Goal: Use online tool/utility: Utilize a website feature to perform a specific function

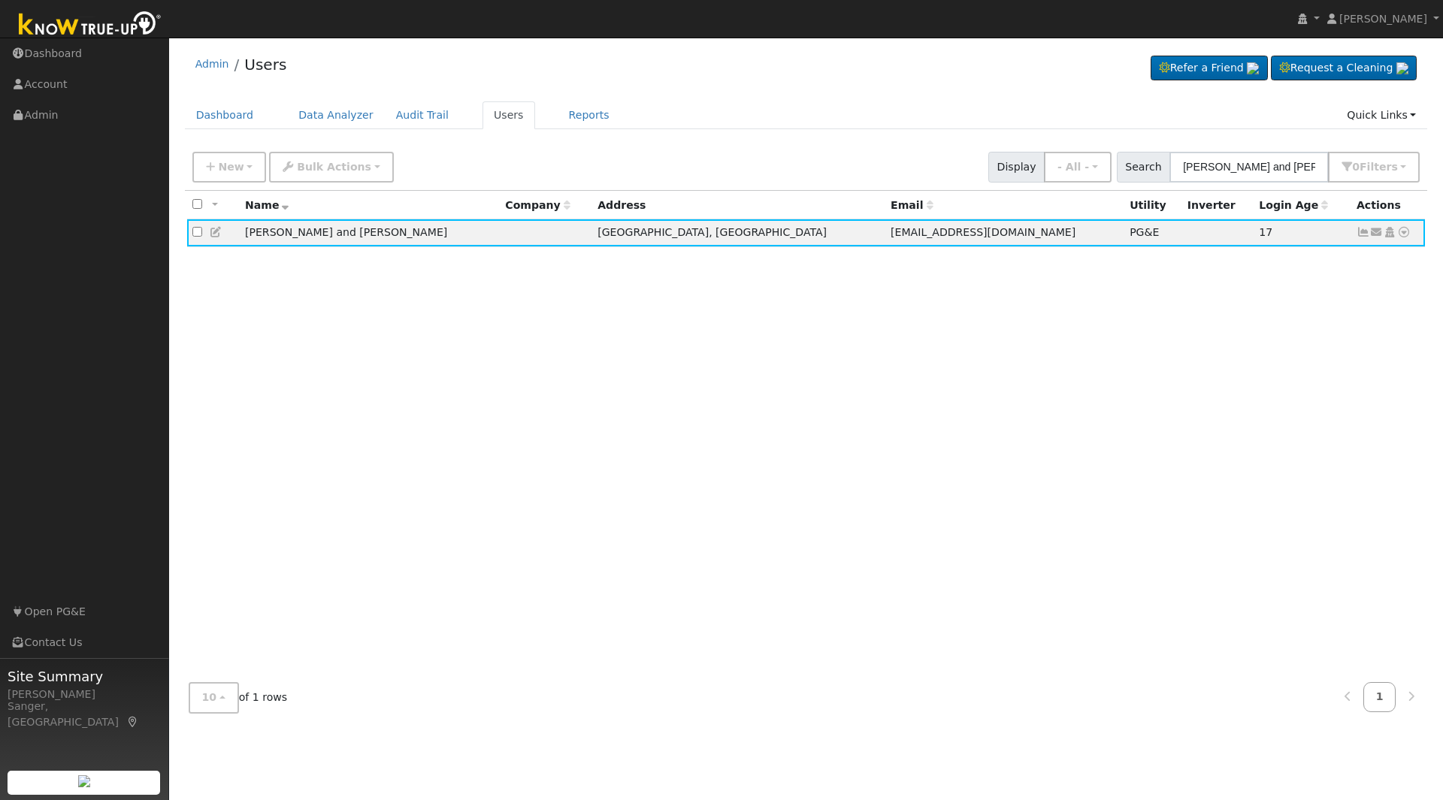
click at [1277, 171] on input "[PERSON_NAME] and [PERSON_NAME]" at bounding box center [1248, 167] width 159 height 31
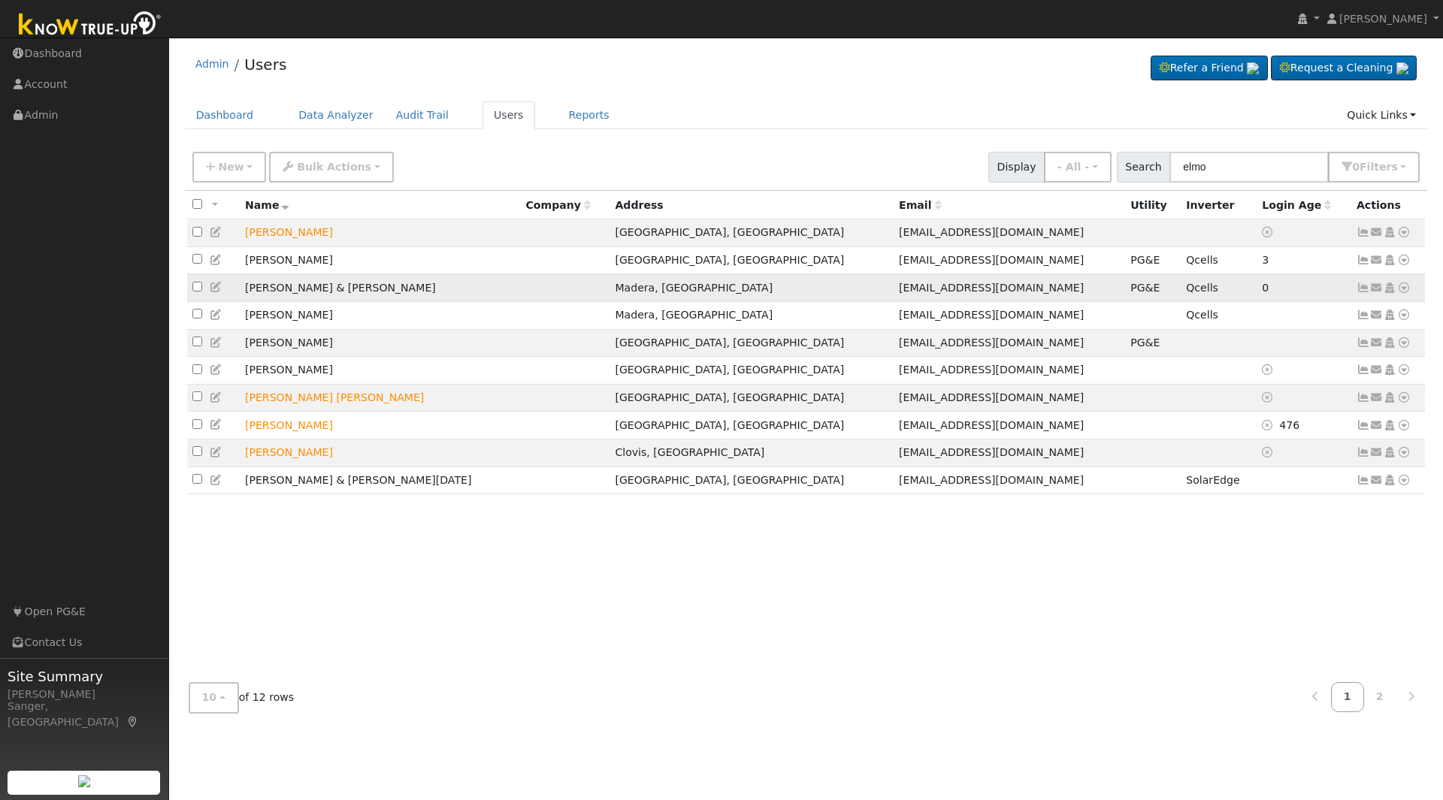
type input "elmo"
click at [1402, 291] on icon at bounding box center [1404, 288] width 14 height 11
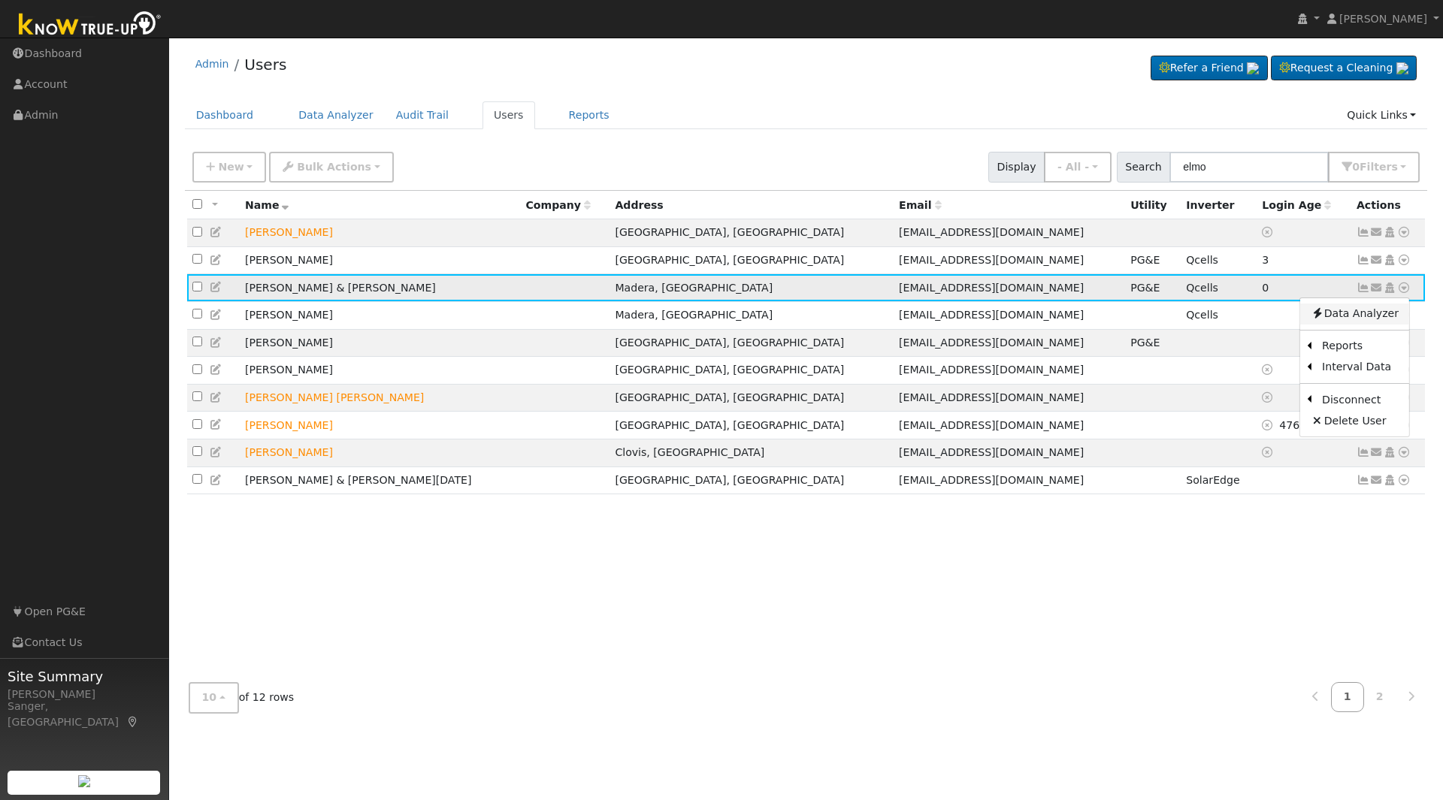
click at [1367, 314] on link "Data Analyzer" at bounding box center [1354, 314] width 109 height 21
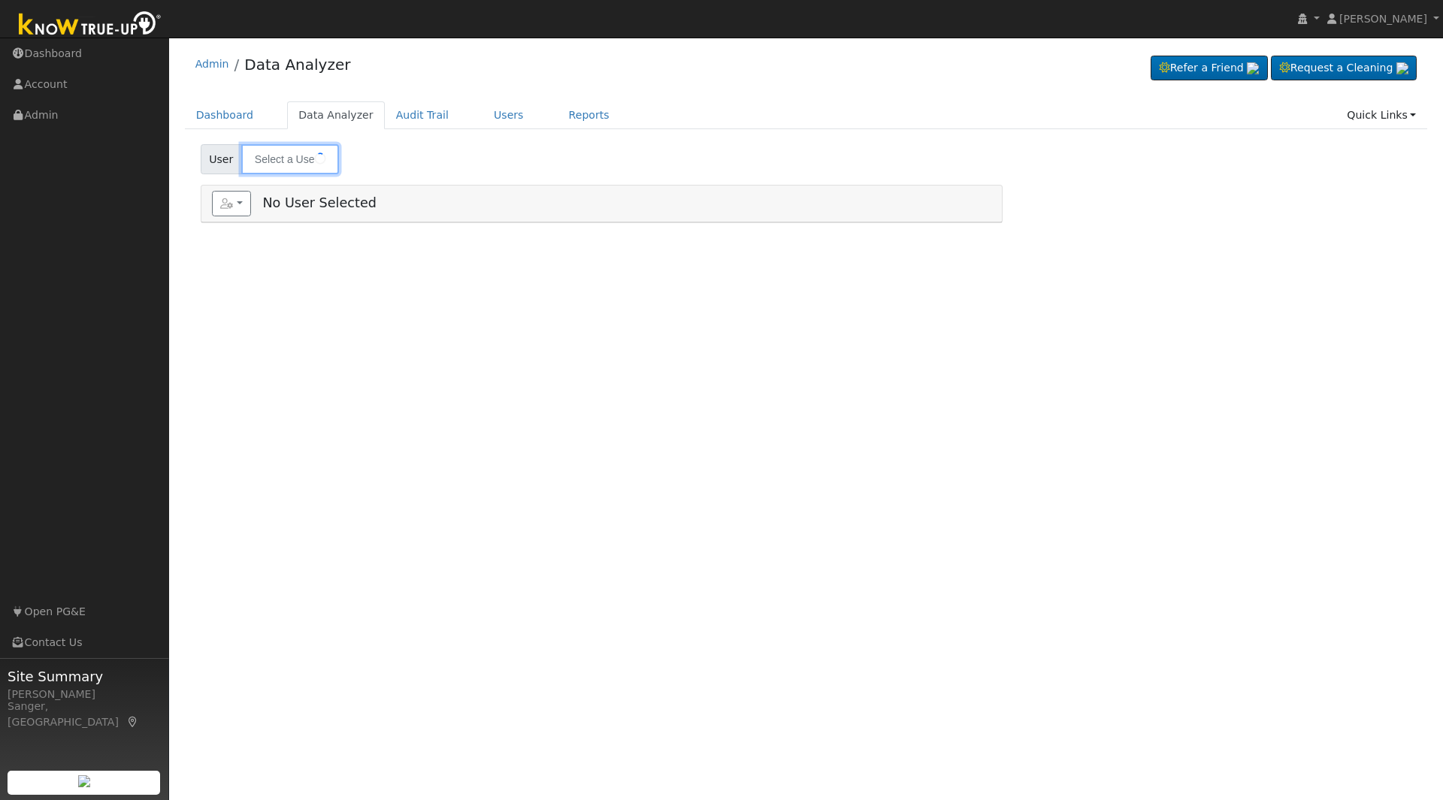
type input "[PERSON_NAME] & [PERSON_NAME]"
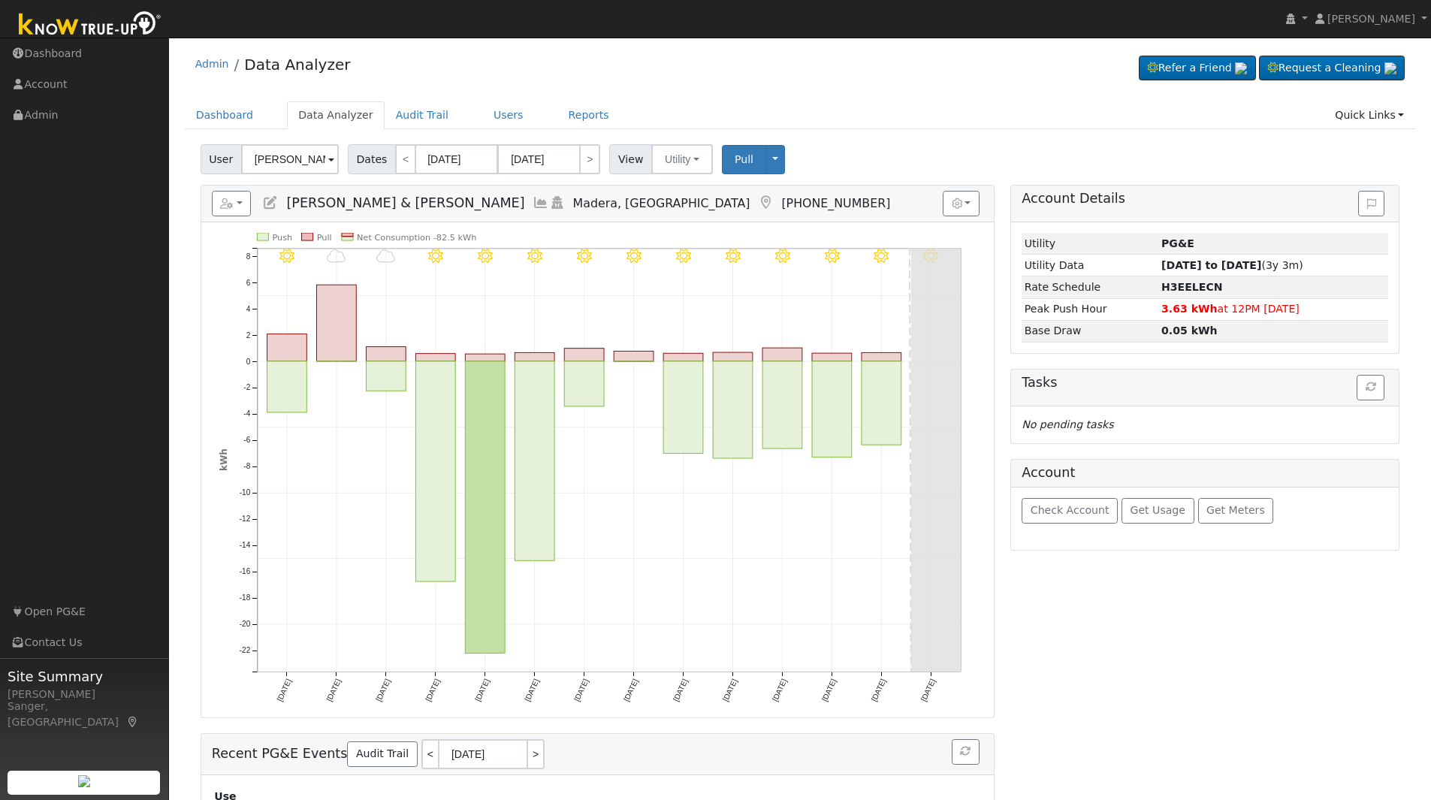
click at [268, 202] on icon at bounding box center [270, 203] width 17 height 14
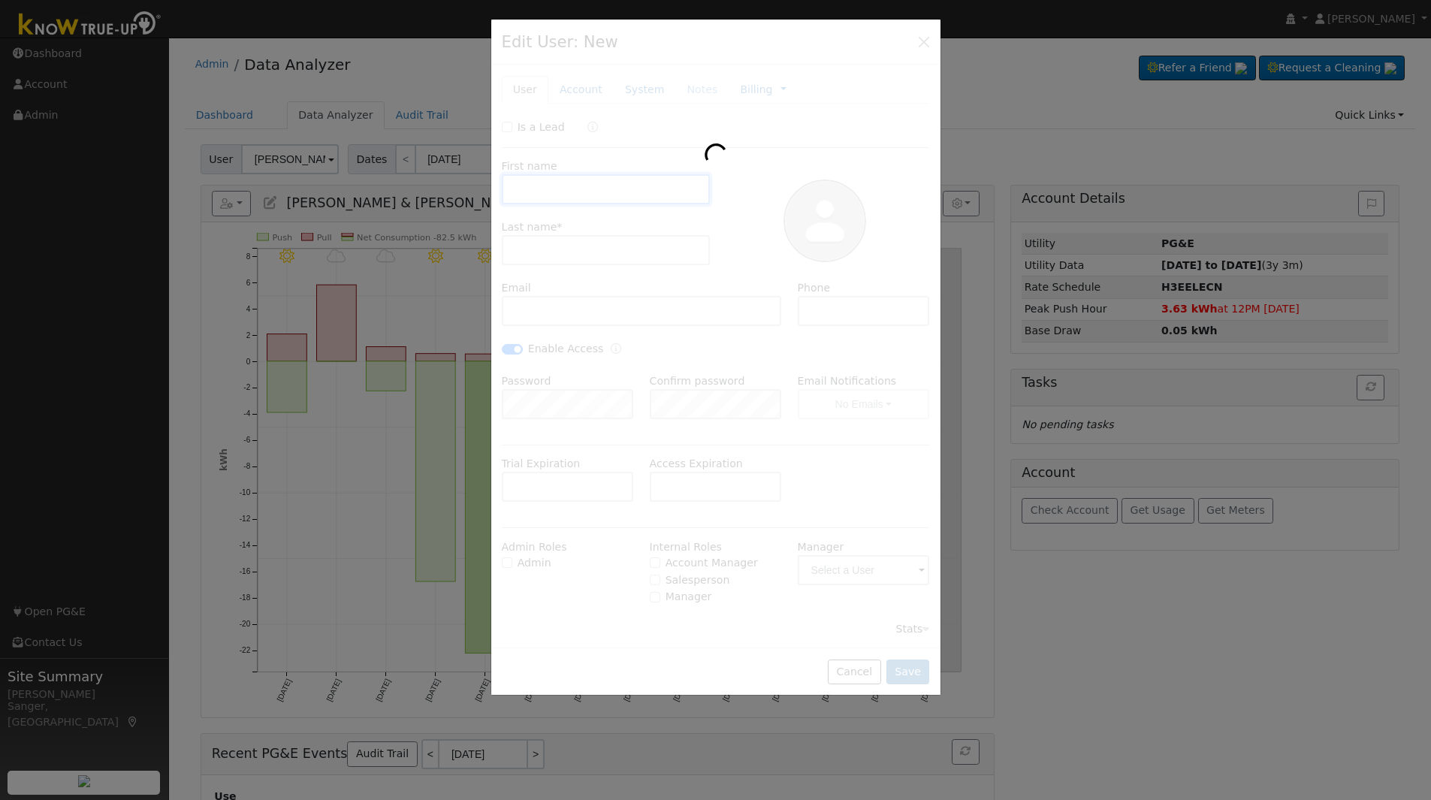
type input "Marc & Cynthia"
type input "Elmo"
type input "[EMAIL_ADDRESS][DOMAIN_NAME]"
type input "(559) 706-5156"
checkbox input "true"
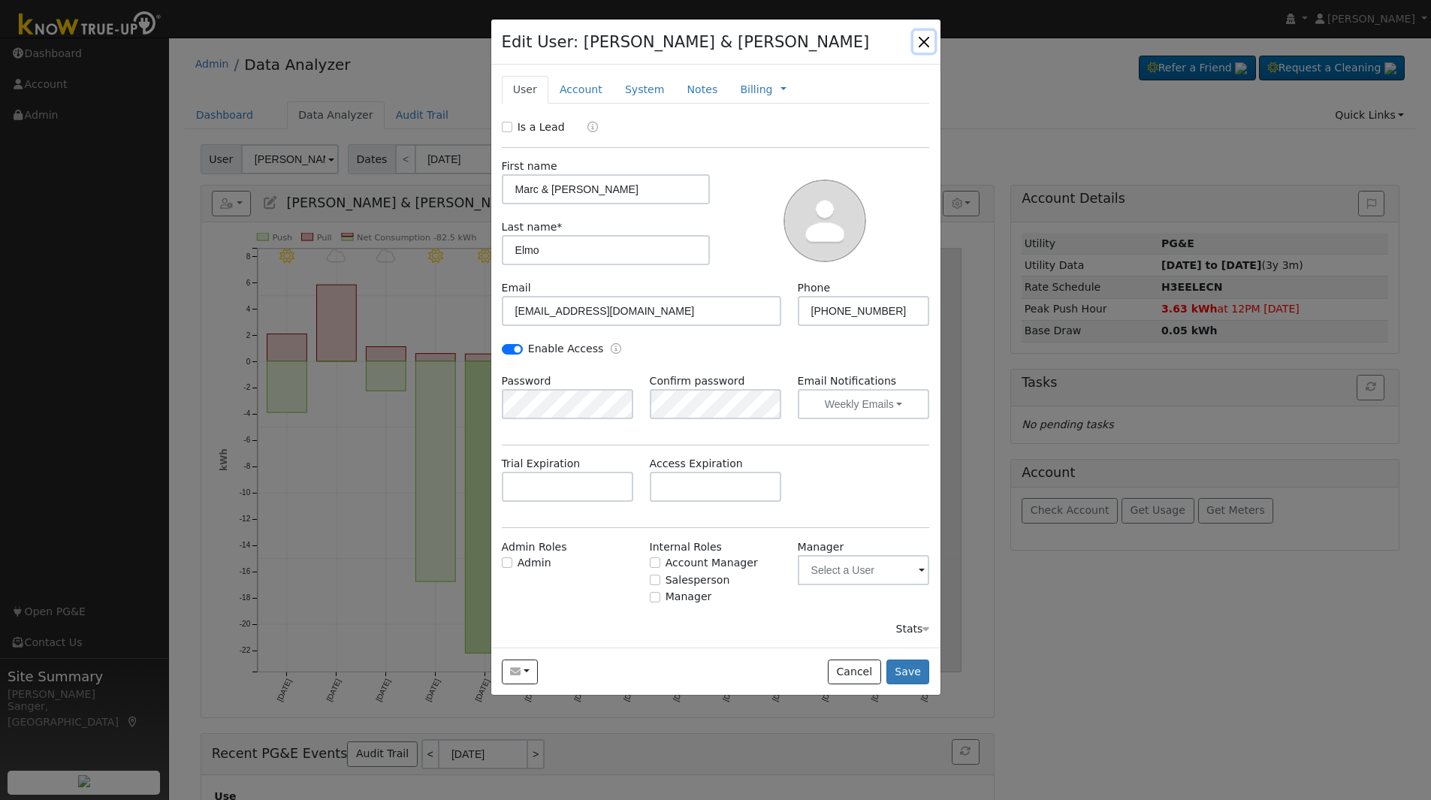
drag, startPoint x: 926, startPoint y: 35, endPoint x: 899, endPoint y: 95, distance: 65.2
click at [926, 36] on button "button" at bounding box center [924, 41] width 21 height 21
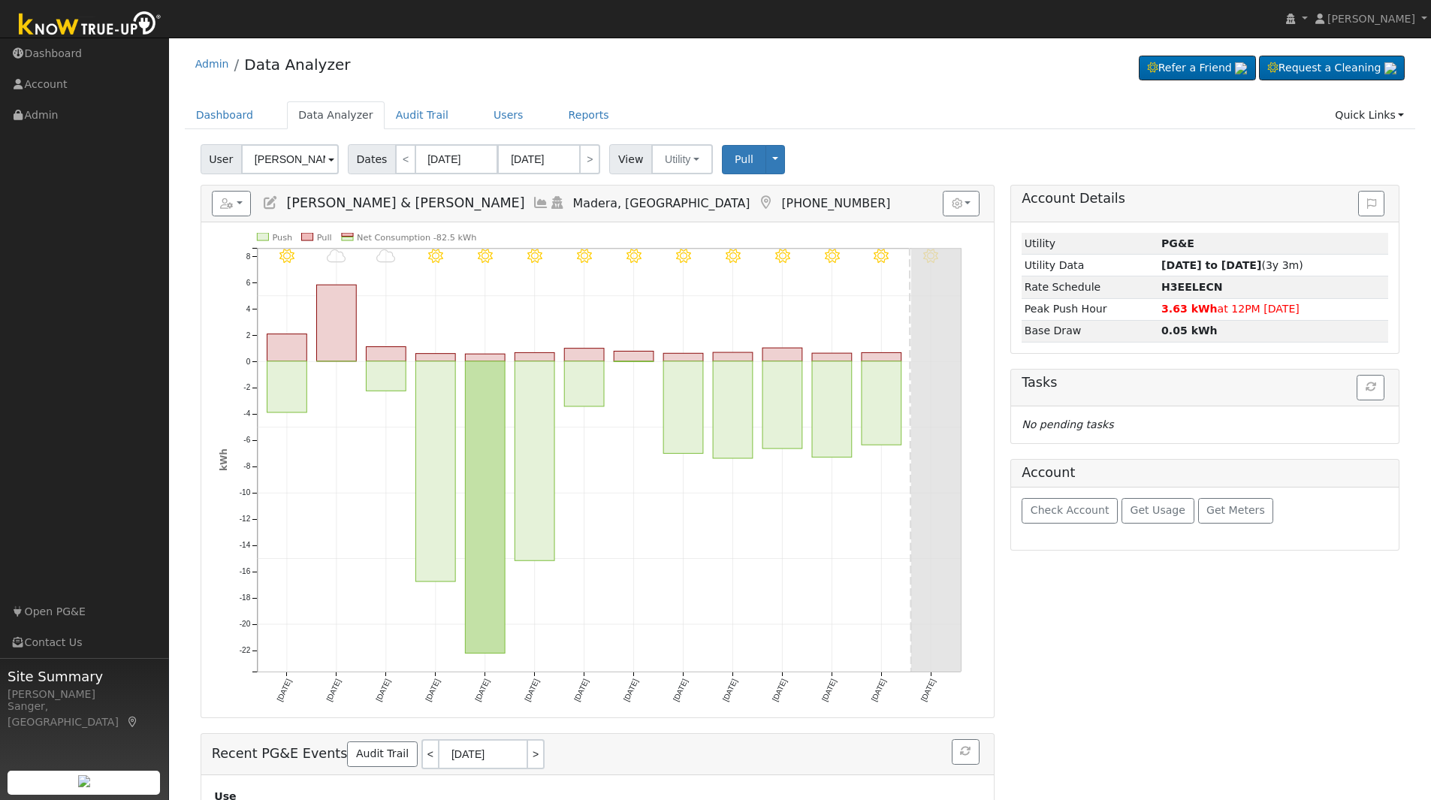
click at [533, 201] on icon at bounding box center [541, 203] width 17 height 14
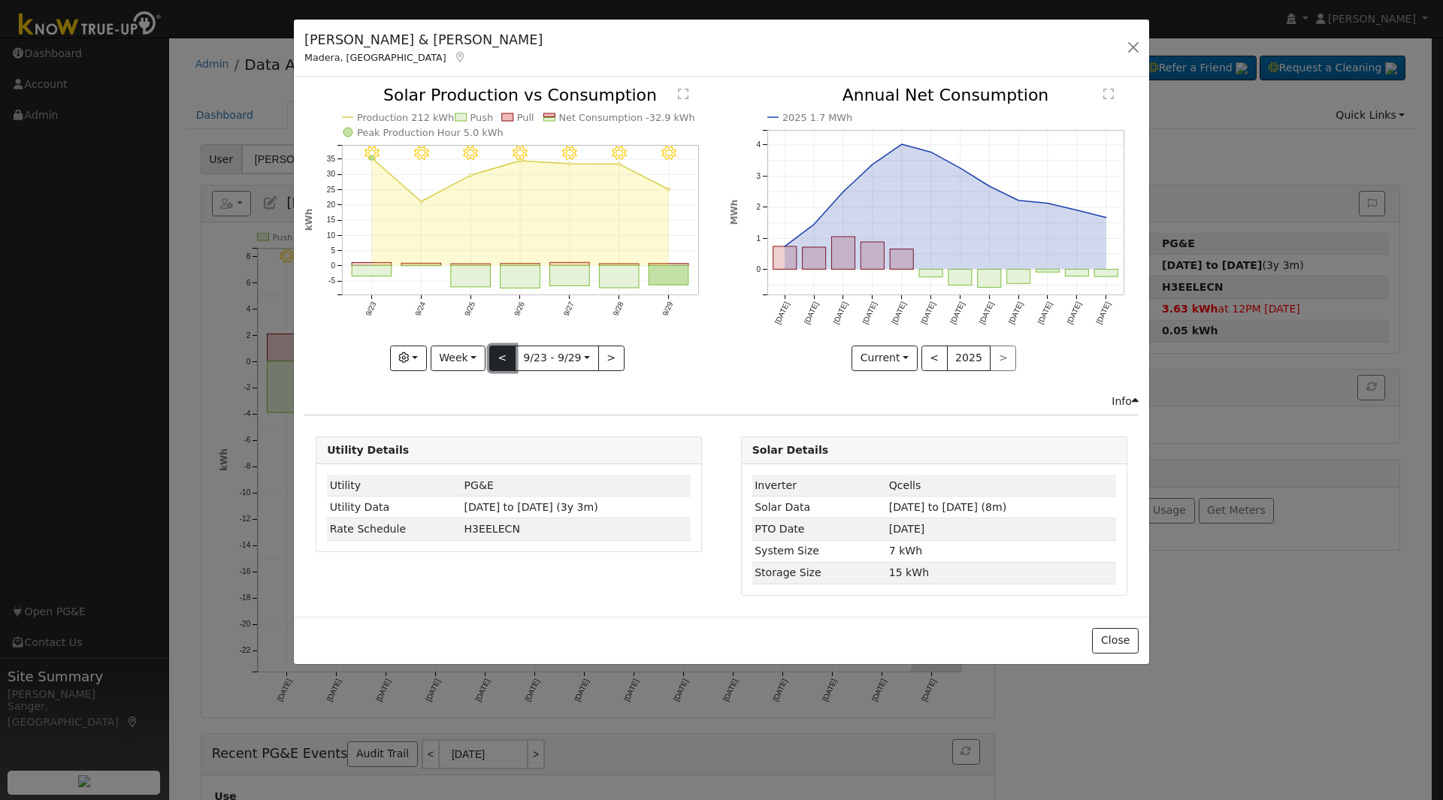
click at [500, 349] on button "<" at bounding box center [502, 359] width 26 height 26
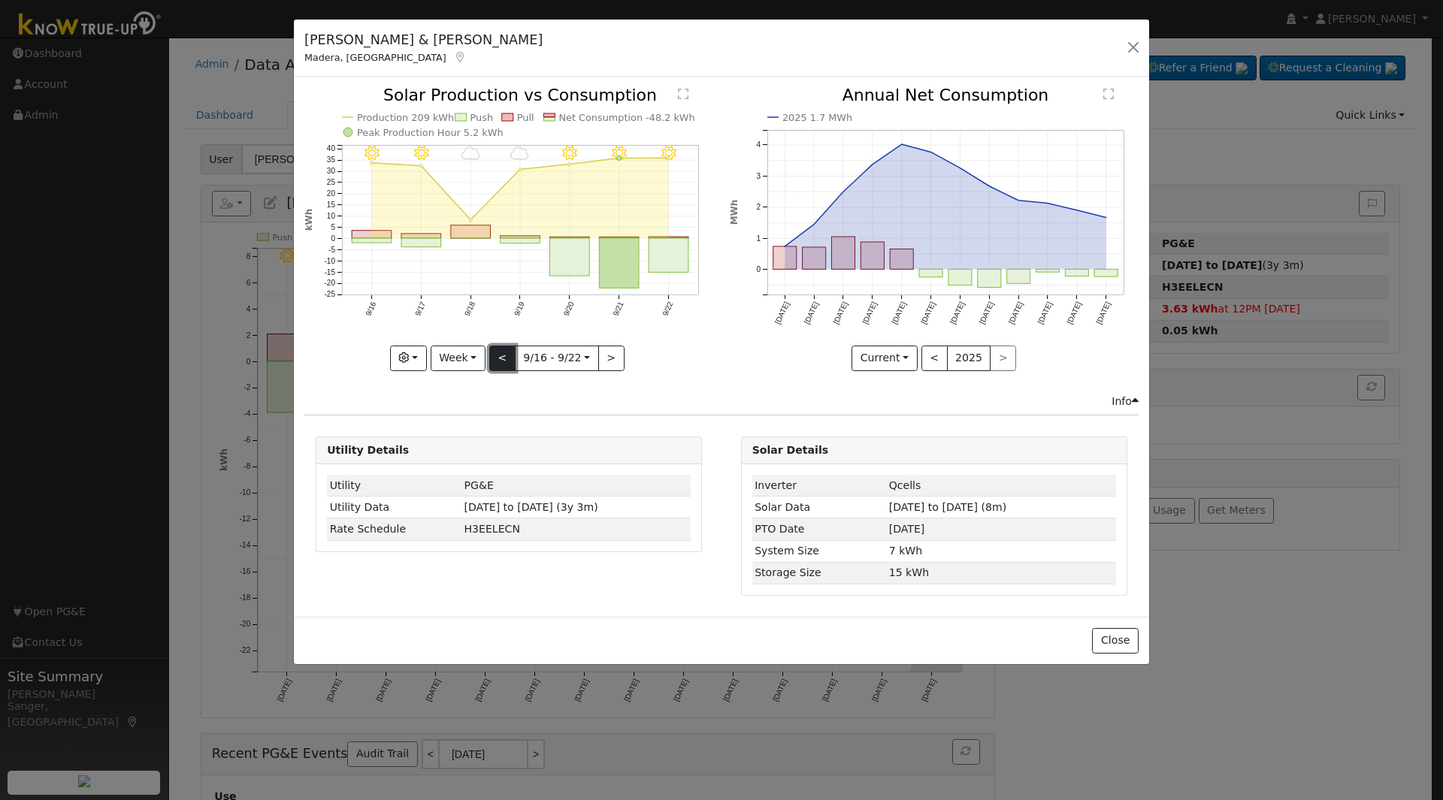
click at [500, 349] on button "<" at bounding box center [502, 359] width 26 height 26
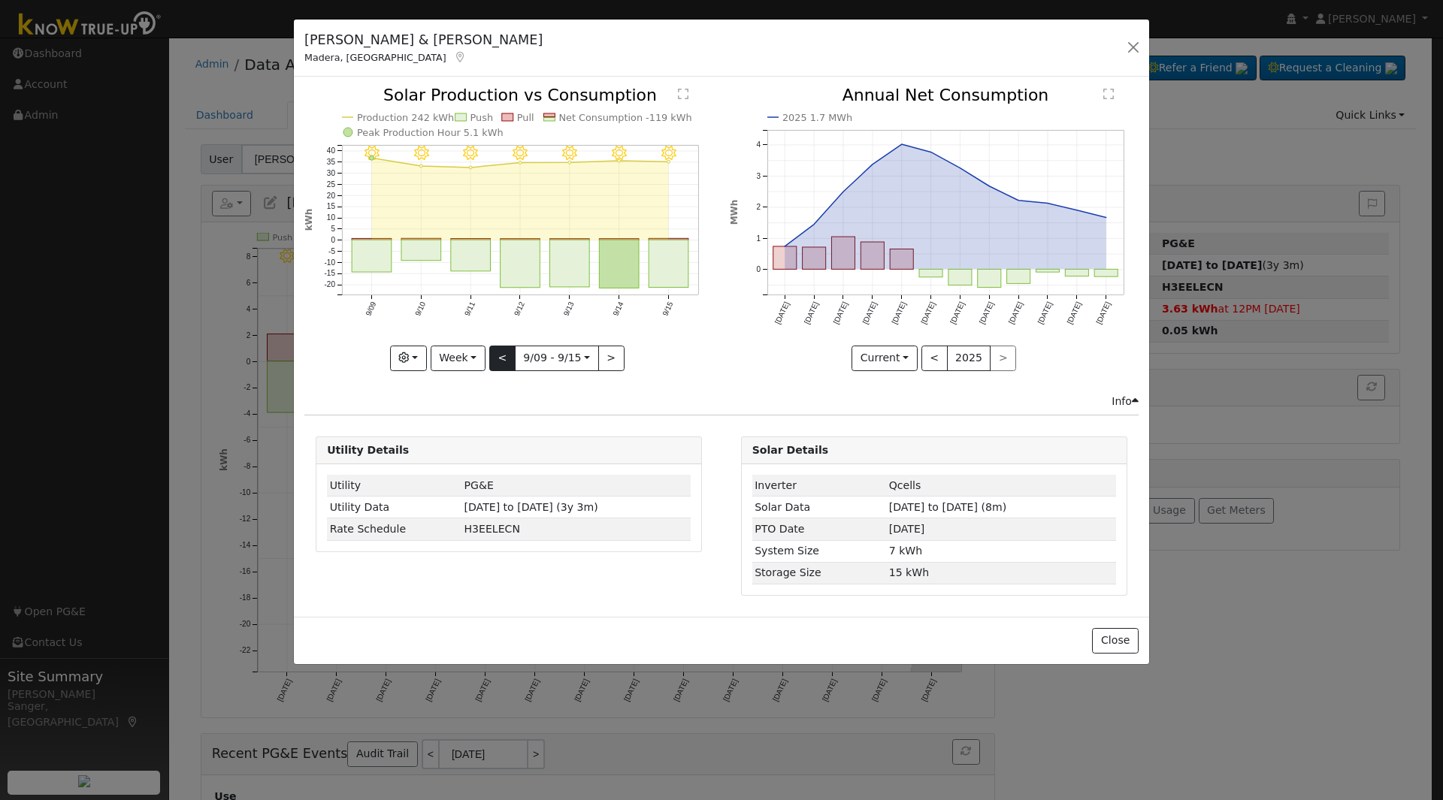
click at [500, 349] on div "9/15 - Clear 9/14 - Clear 9/13 - Clear 9/12 - Clear 9/11 - Clear 9/10 - MostlyC…" at bounding box center [508, 228] width 409 height 283
click at [500, 349] on button "<" at bounding box center [502, 359] width 26 height 26
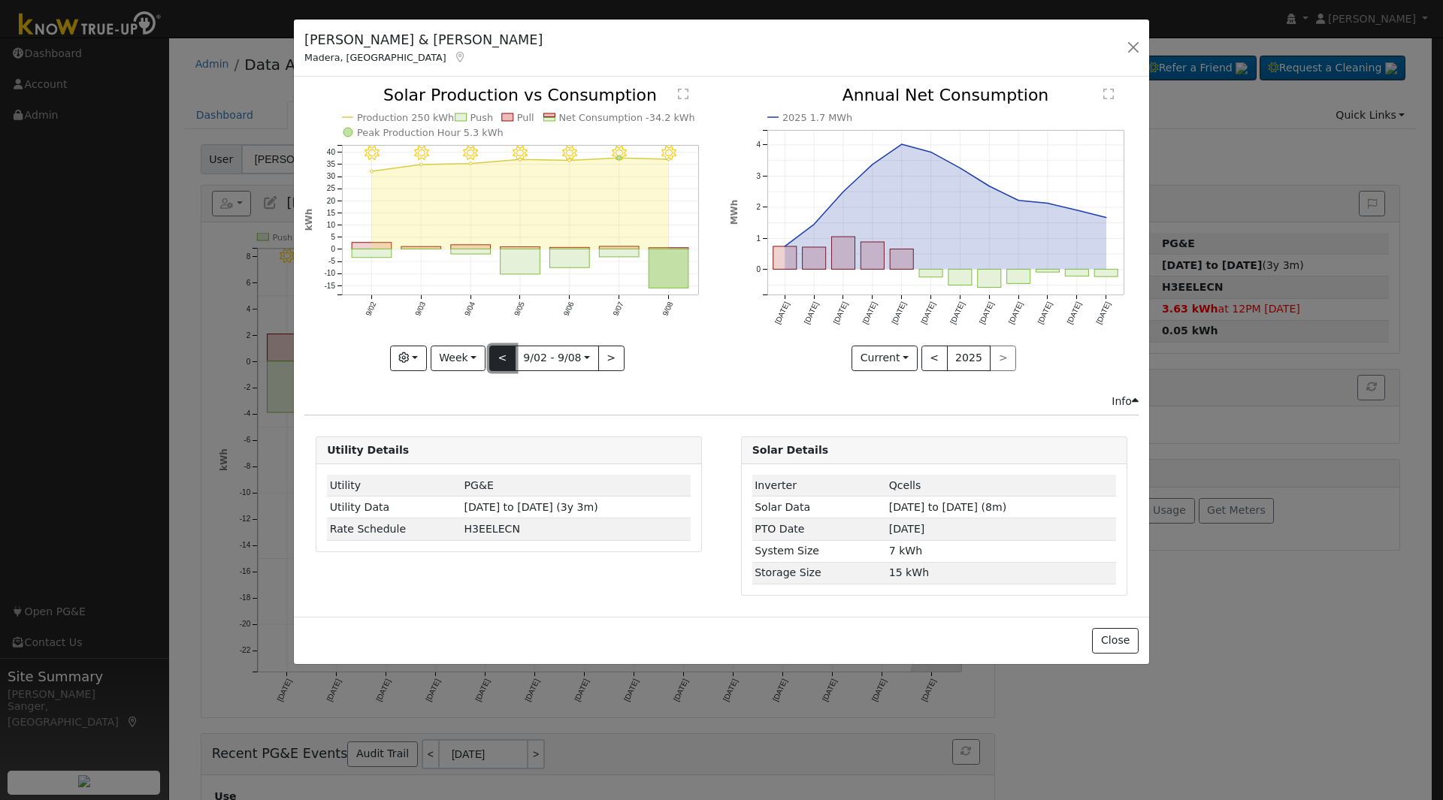
click at [500, 349] on button "<" at bounding box center [502, 359] width 26 height 26
click at [500, 349] on div "9/01 - Clear 8/31 - Clear 8/30 - Clear 8/29 - Clear 8/28 - MostlyClear 8/27 - M…" at bounding box center [508, 228] width 409 height 283
click at [500, 352] on button "<" at bounding box center [502, 359] width 26 height 26
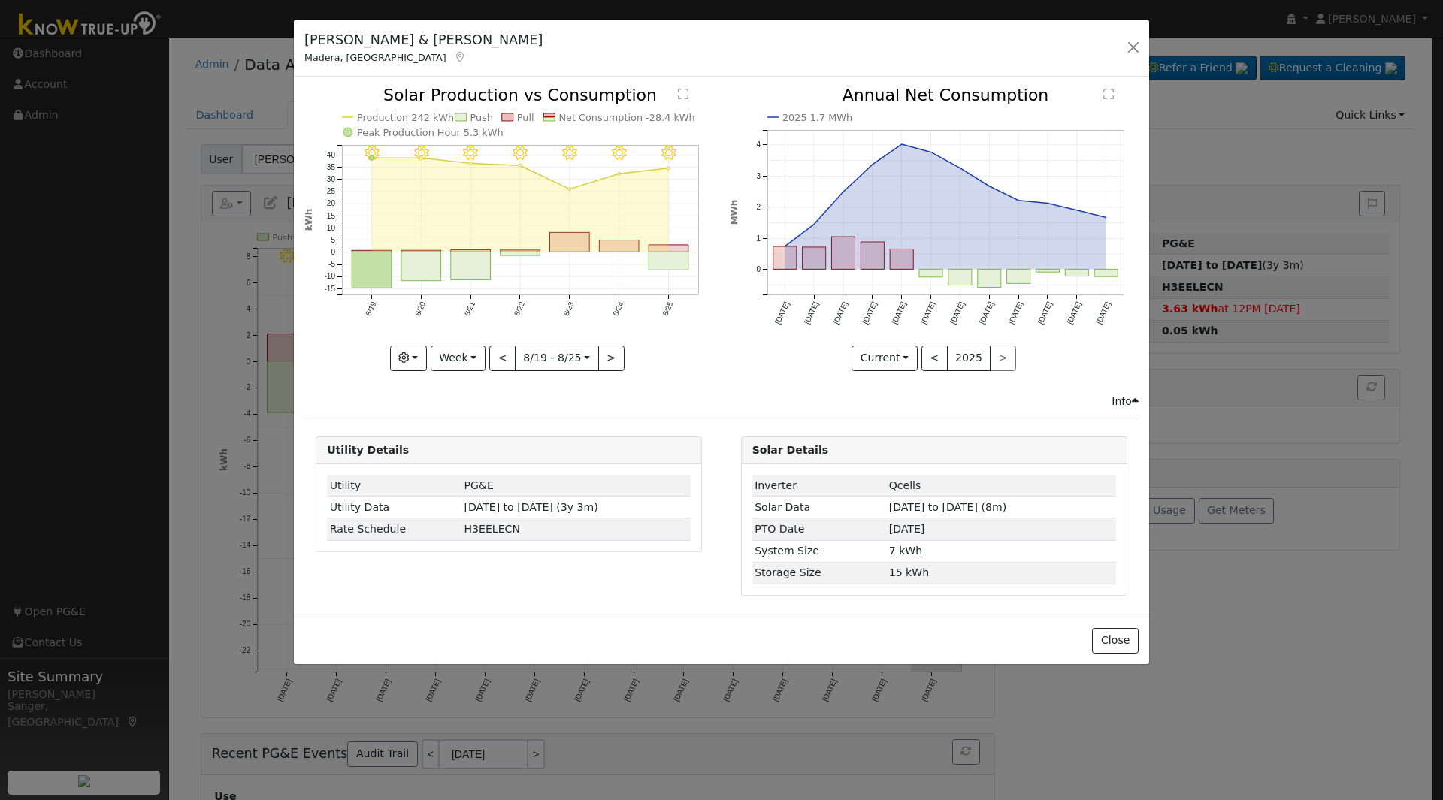
click at [500, 355] on div "8/25 - Clear 8/24 - MostlyClear 8/23 - Clear 8/22 - Clear 8/21 - Clear 8/20 - C…" at bounding box center [508, 228] width 409 height 283
click at [500, 355] on button "<" at bounding box center [502, 359] width 26 height 26
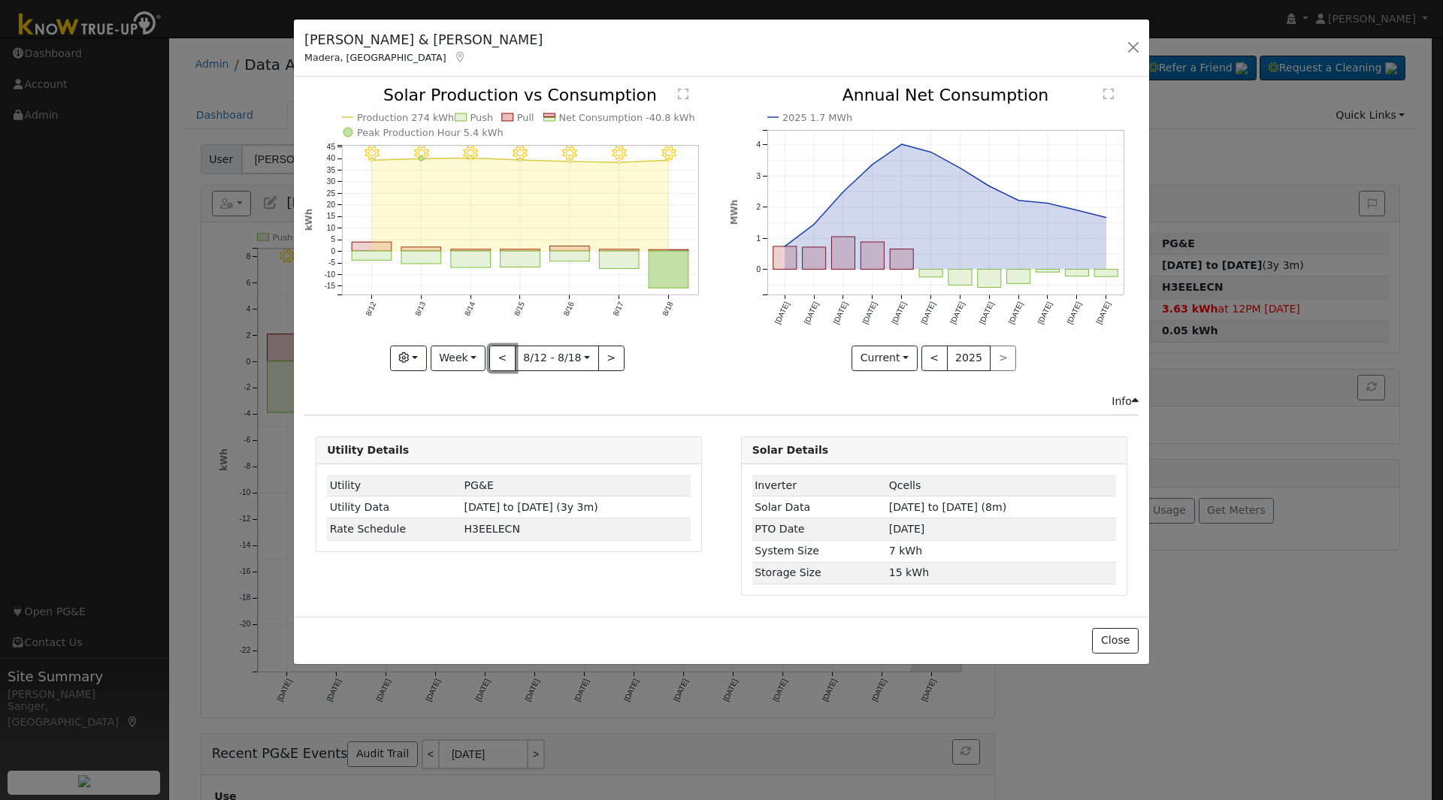
click at [500, 355] on button "<" at bounding box center [502, 359] width 26 height 26
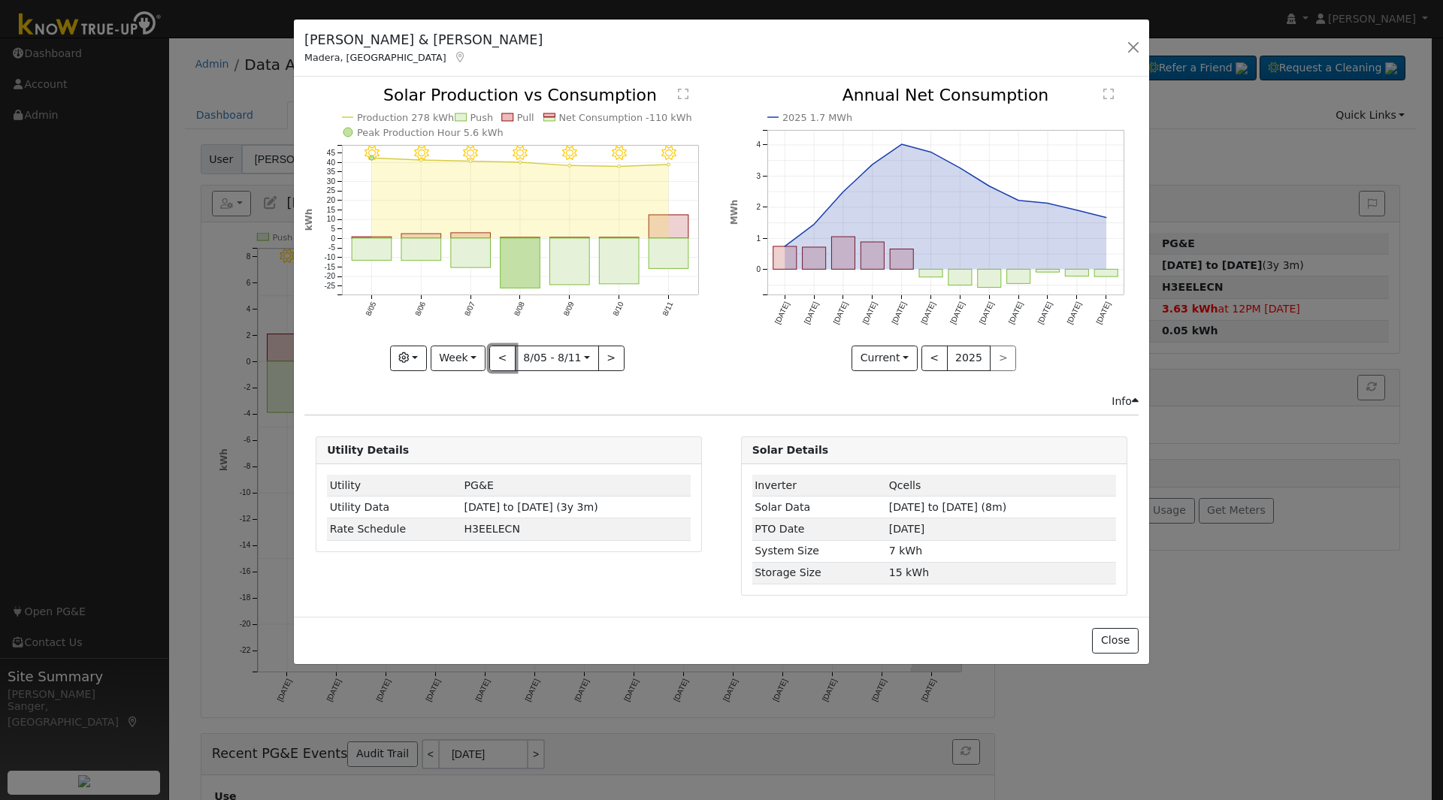
click at [500, 355] on button "<" at bounding box center [502, 359] width 26 height 26
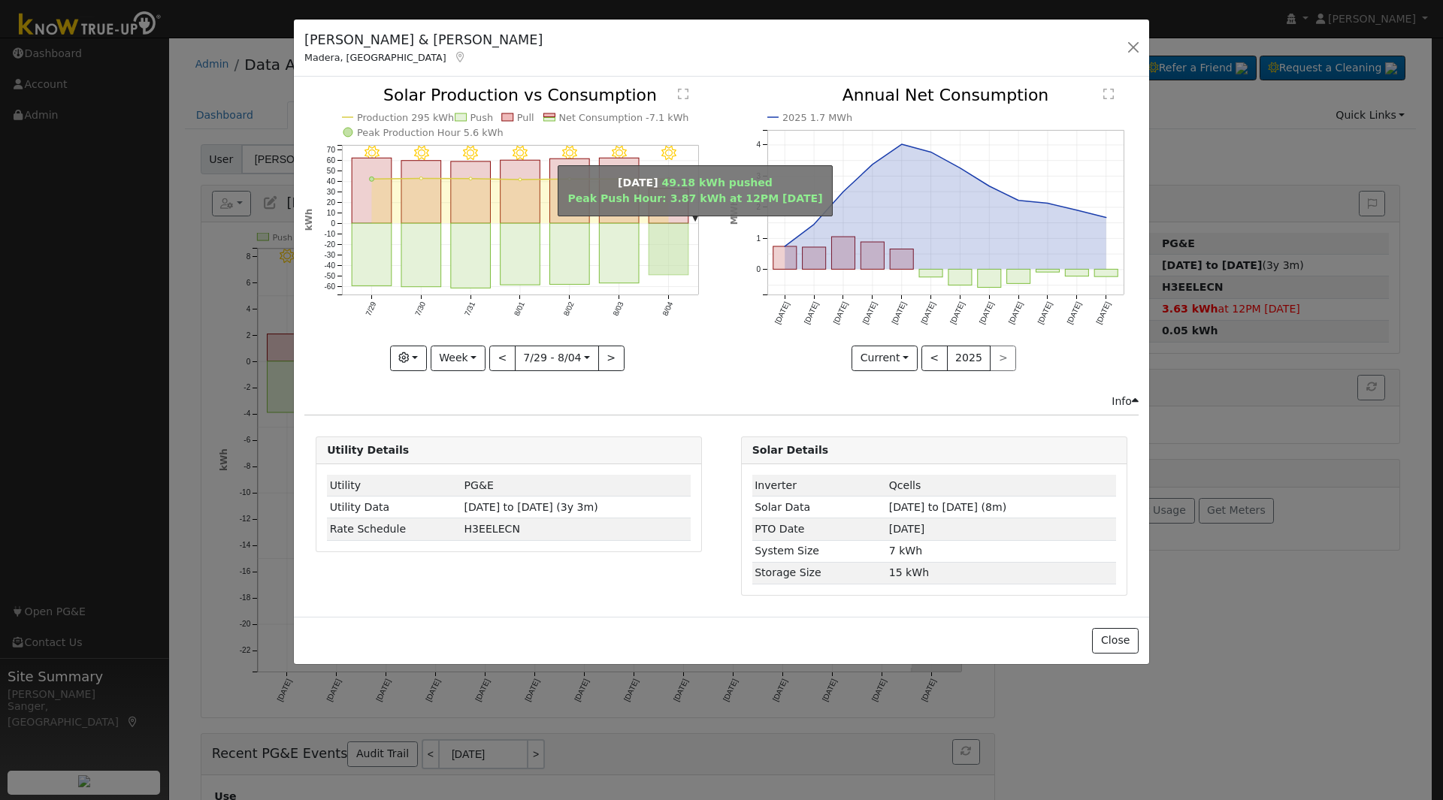
click at [671, 255] on rect "onclick=""" at bounding box center [669, 250] width 40 height 52
type input "2025-08-04"
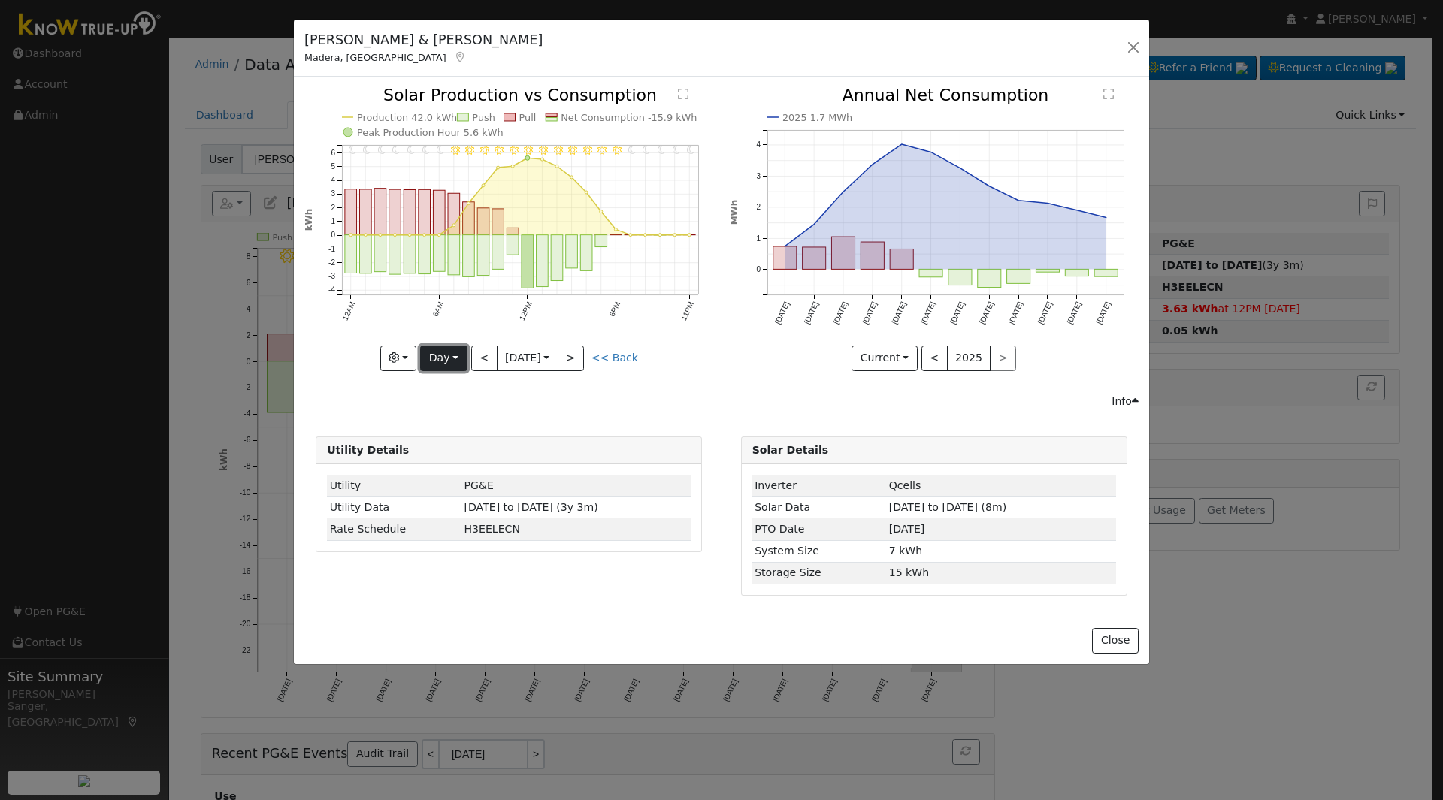
click at [437, 356] on button "Day" at bounding box center [443, 359] width 47 height 26
click at [476, 473] on link "Custom" at bounding box center [473, 474] width 104 height 21
click at [497, 358] on input "2025-08-04" at bounding box center [510, 358] width 48 height 24
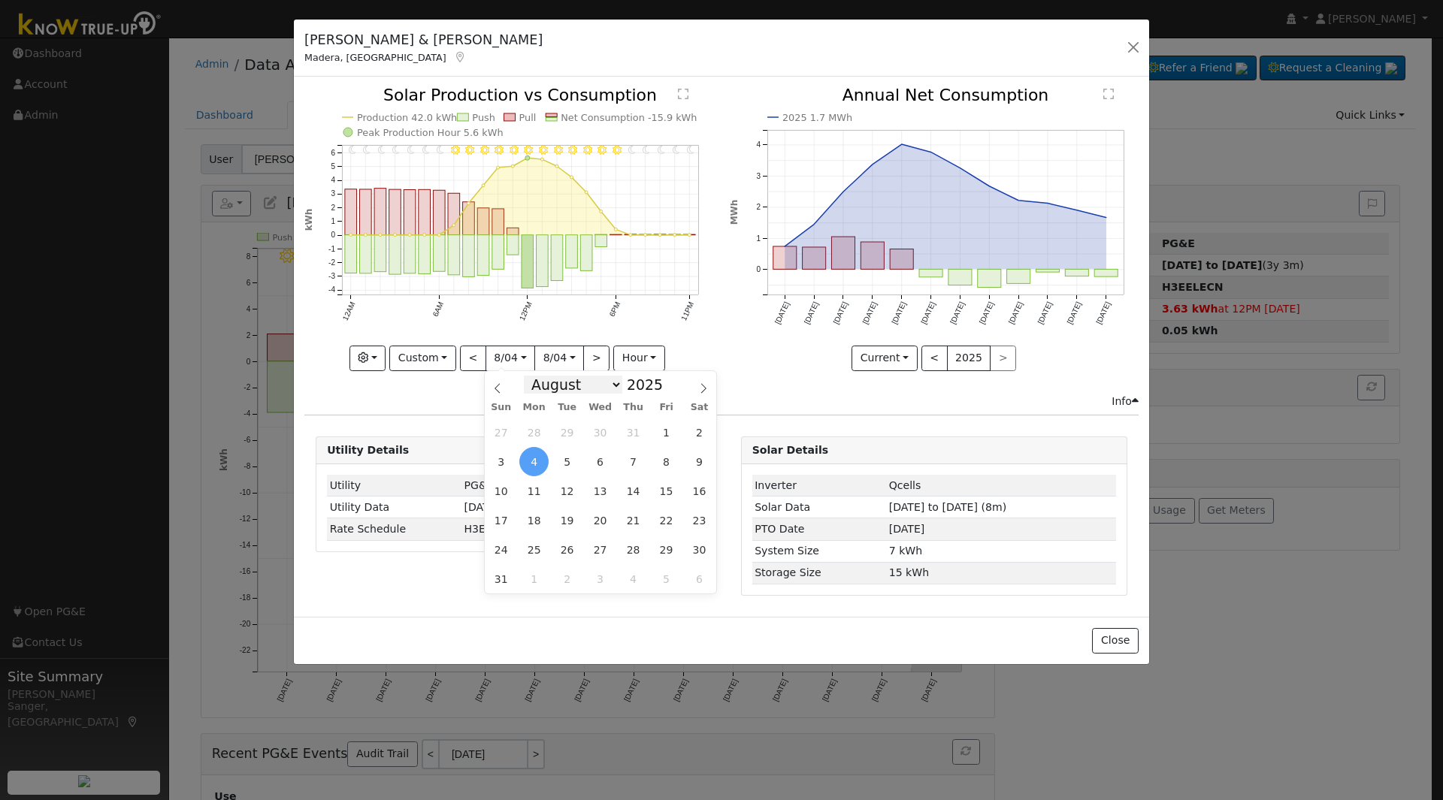
click at [552, 384] on select "January February March April May June July August September October November De…" at bounding box center [573, 385] width 98 height 18
select select "6"
click at [536, 376] on select "January February March April May June July August September October November De…" at bounding box center [573, 385] width 98 height 18
click at [530, 552] on span "28" at bounding box center [533, 549] width 29 height 29
type input "2025-07-28"
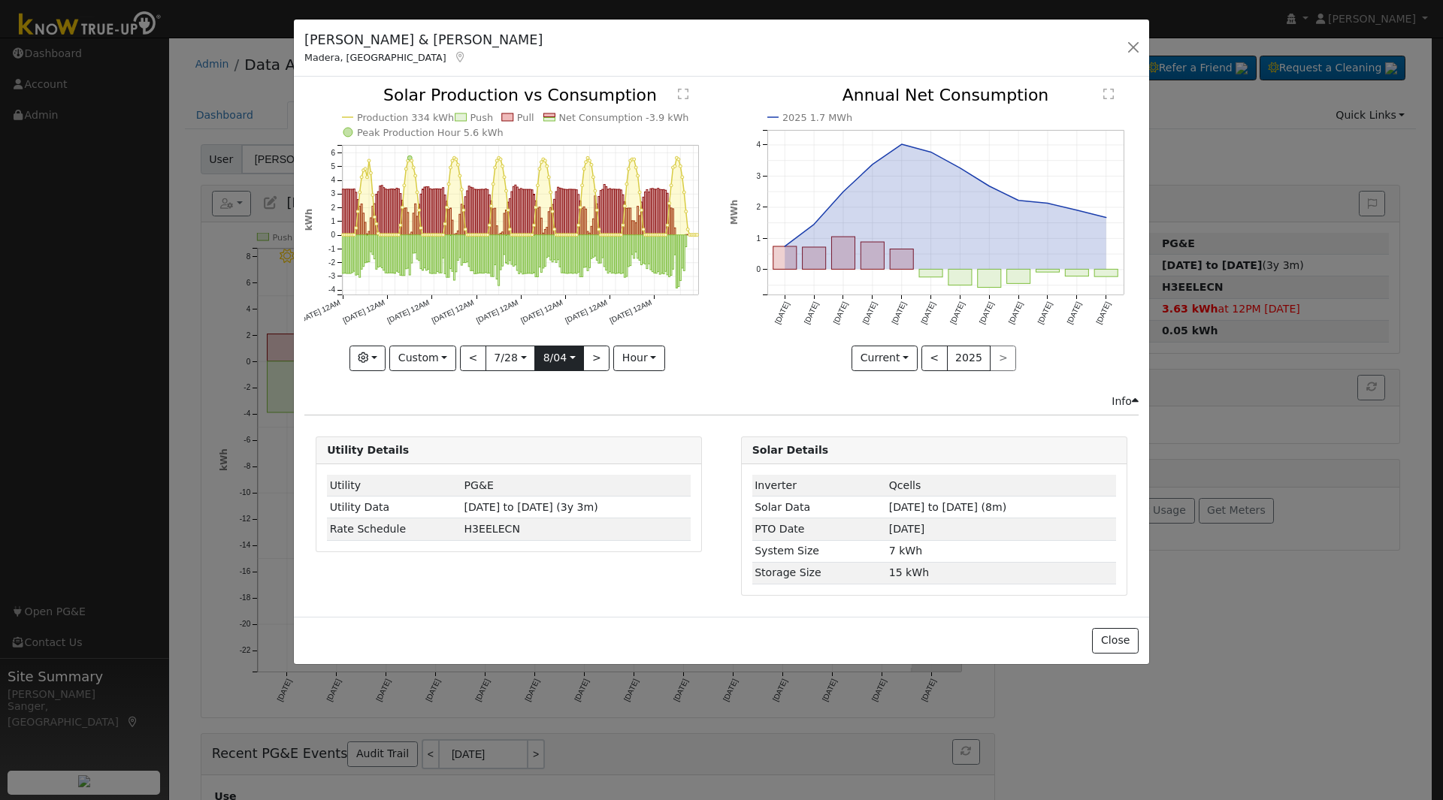
click at [557, 360] on input "2025-08-04" at bounding box center [559, 358] width 48 height 24
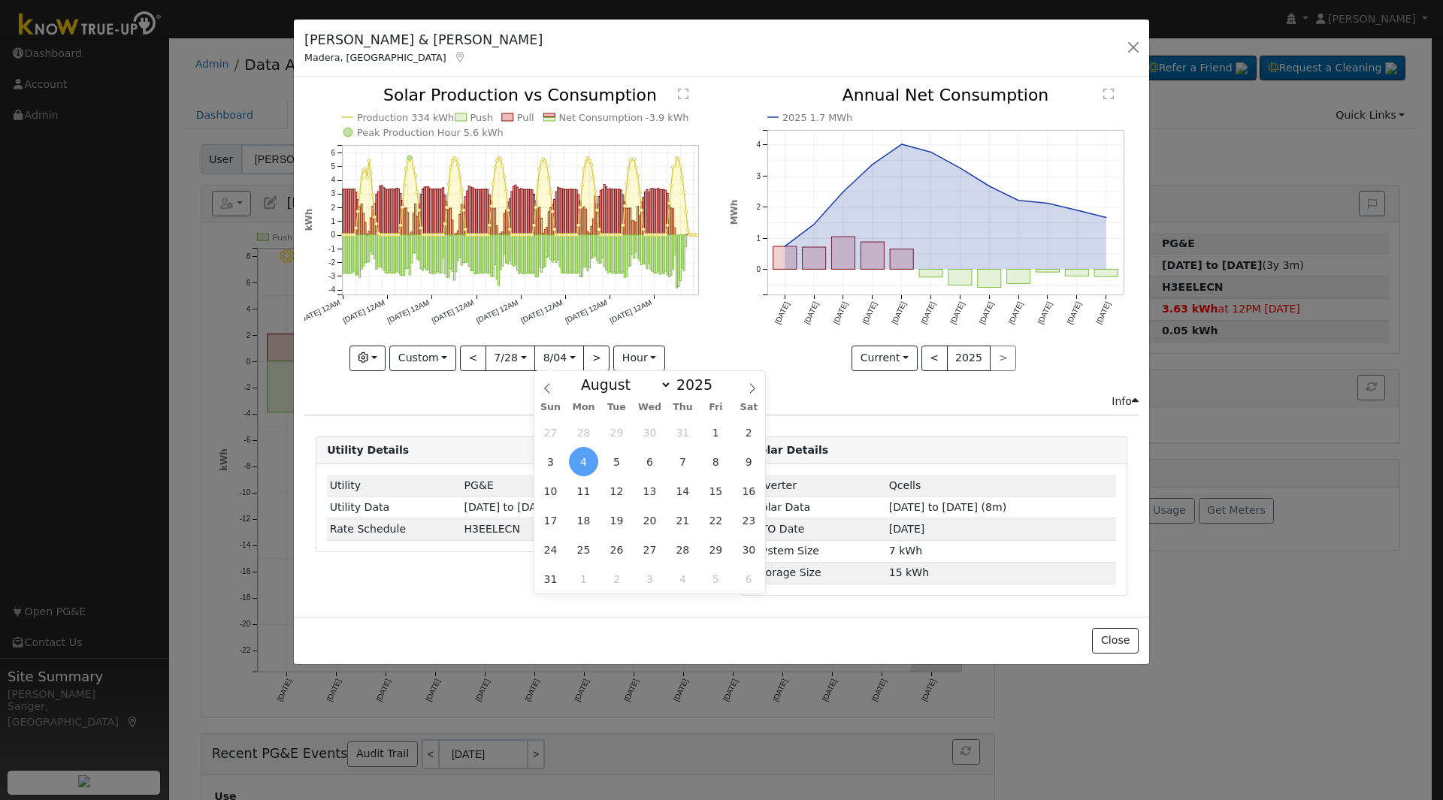
click at [579, 462] on span "4" at bounding box center [583, 461] width 29 height 29
